Goal: Navigation & Orientation: Find specific page/section

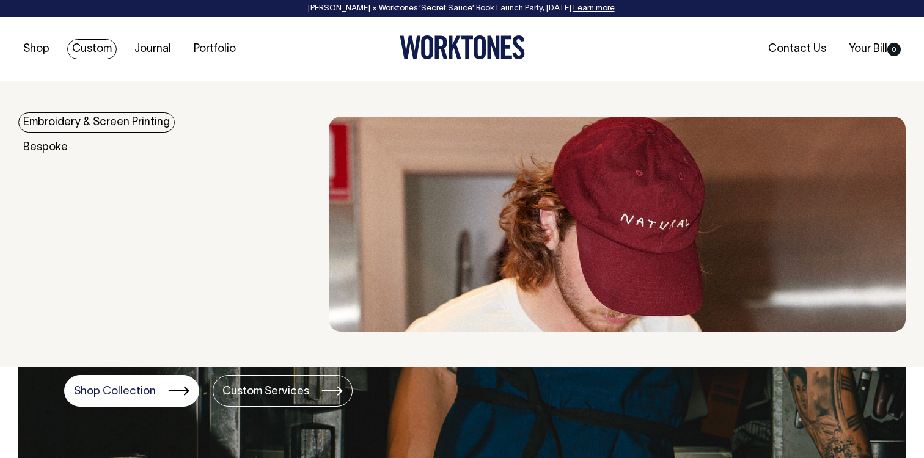
click at [70, 123] on link "Embroidery & Screen Printing" at bounding box center [96, 122] width 156 height 20
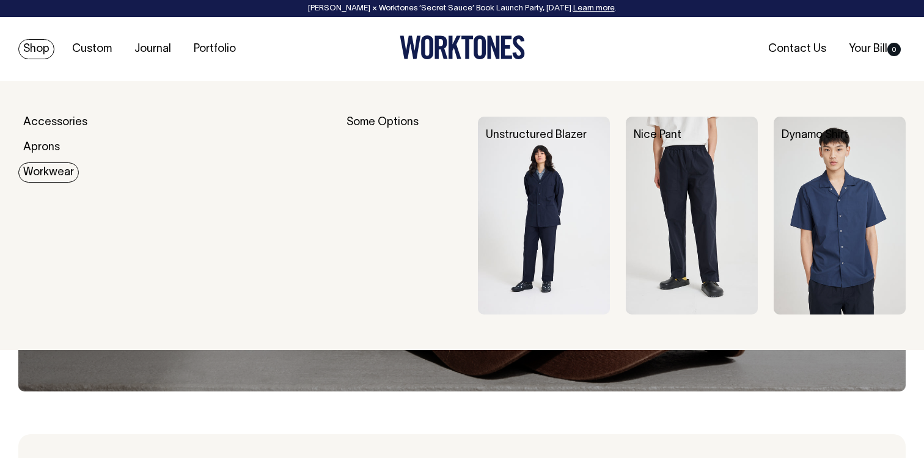
click at [51, 175] on link "Workwear" at bounding box center [48, 172] width 60 height 20
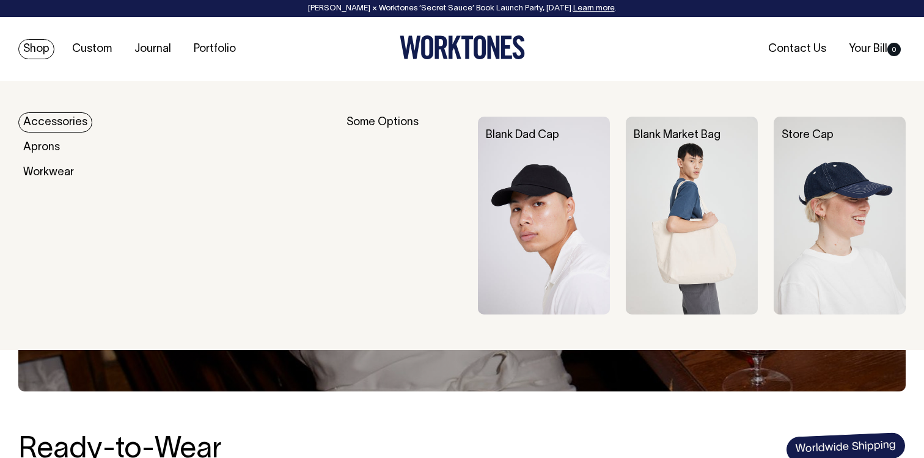
click at [60, 123] on link "Accessories" at bounding box center [55, 122] width 74 height 20
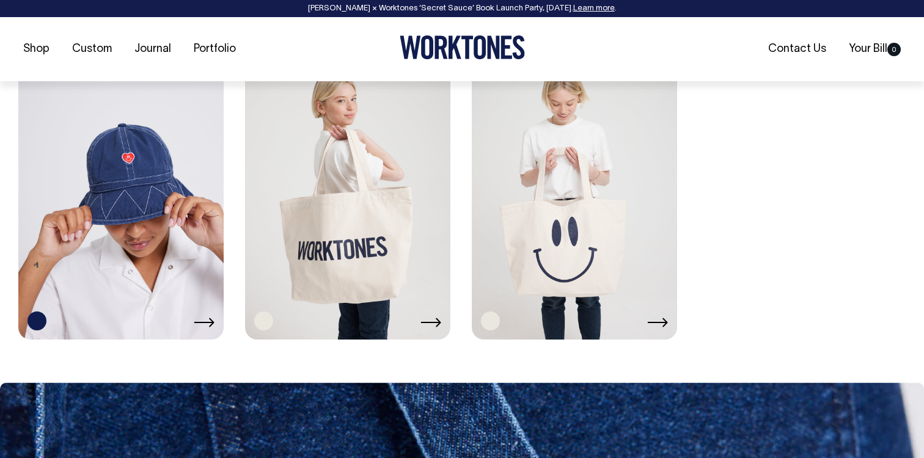
scroll to position [1235, 0]
